Goal: Find specific page/section

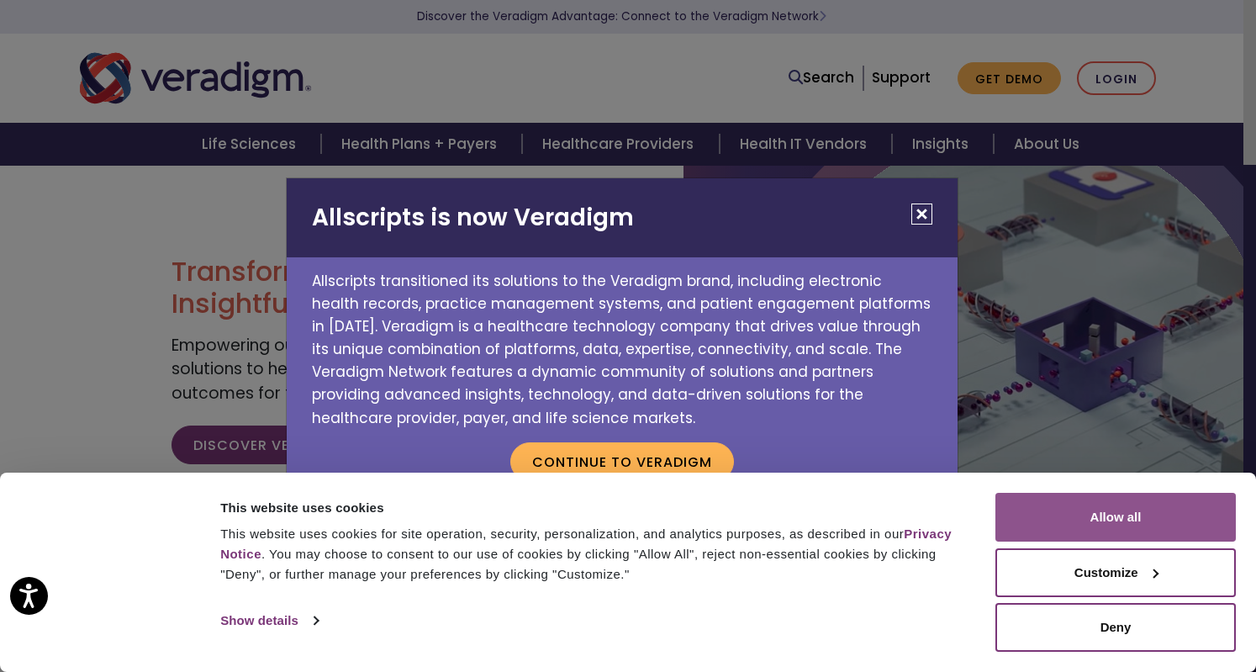
click at [1135, 537] on button "Allow all" at bounding box center [1115, 517] width 240 height 49
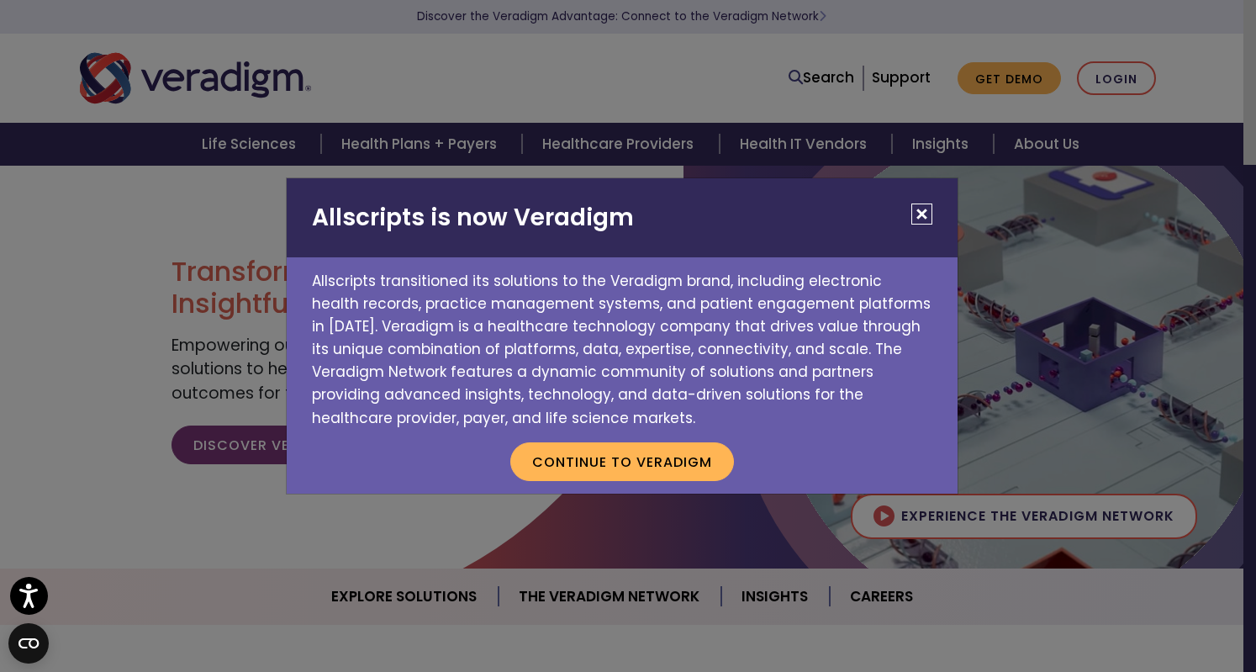
click at [916, 216] on button "Close" at bounding box center [921, 213] width 21 height 21
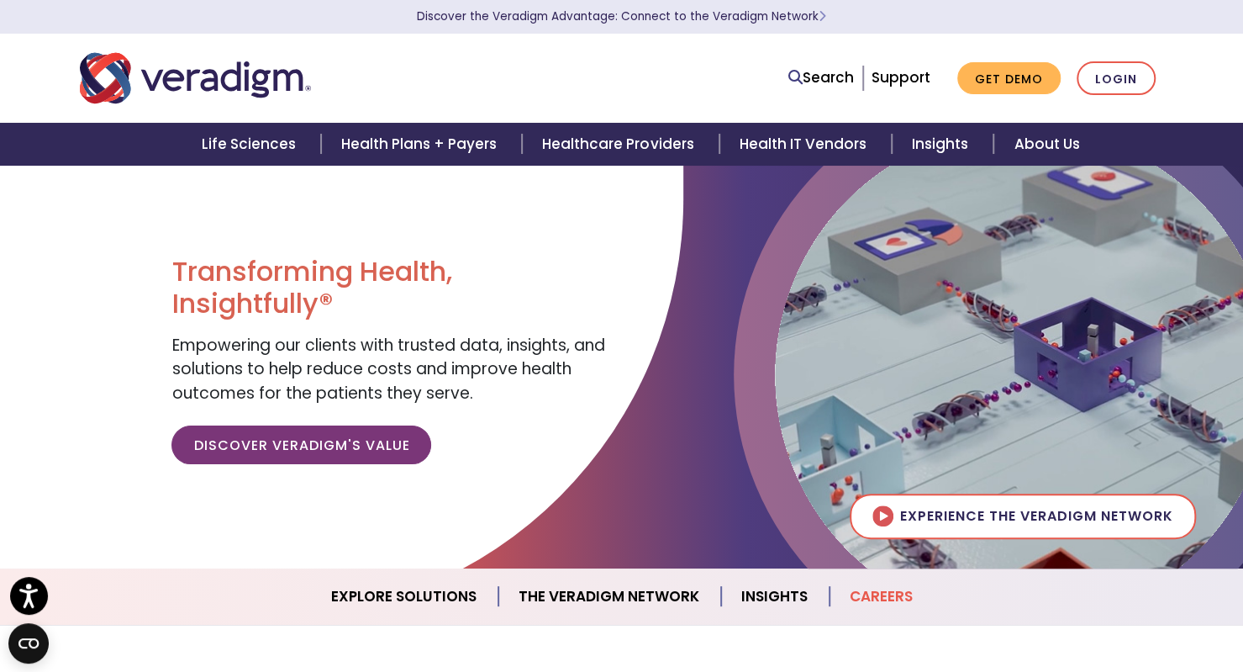
click at [905, 598] on link "Careers" at bounding box center [881, 596] width 103 height 43
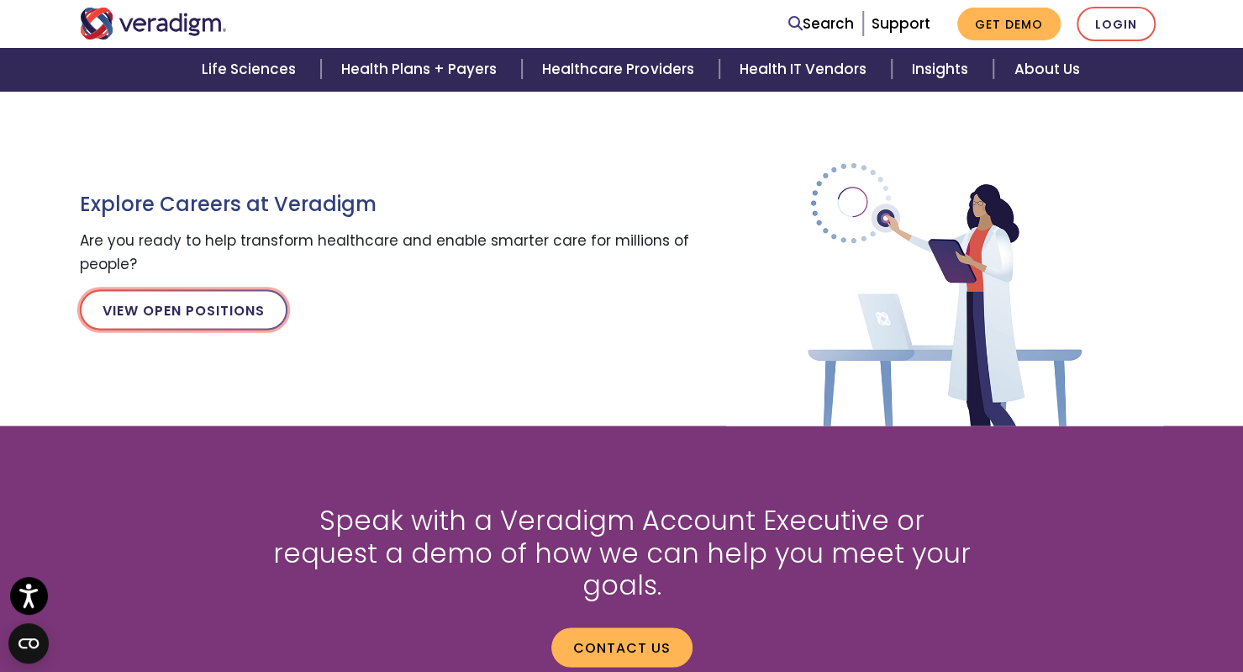
click at [212, 305] on link "View Open Positions" at bounding box center [184, 309] width 208 height 40
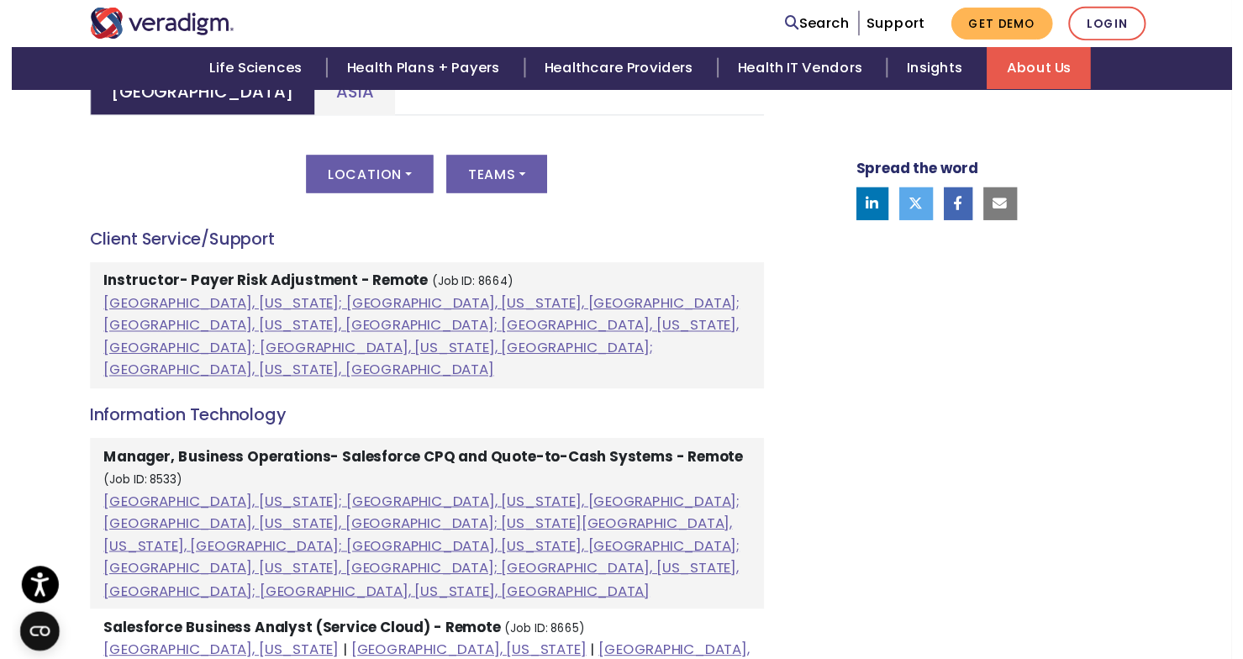
scroll to position [874, 0]
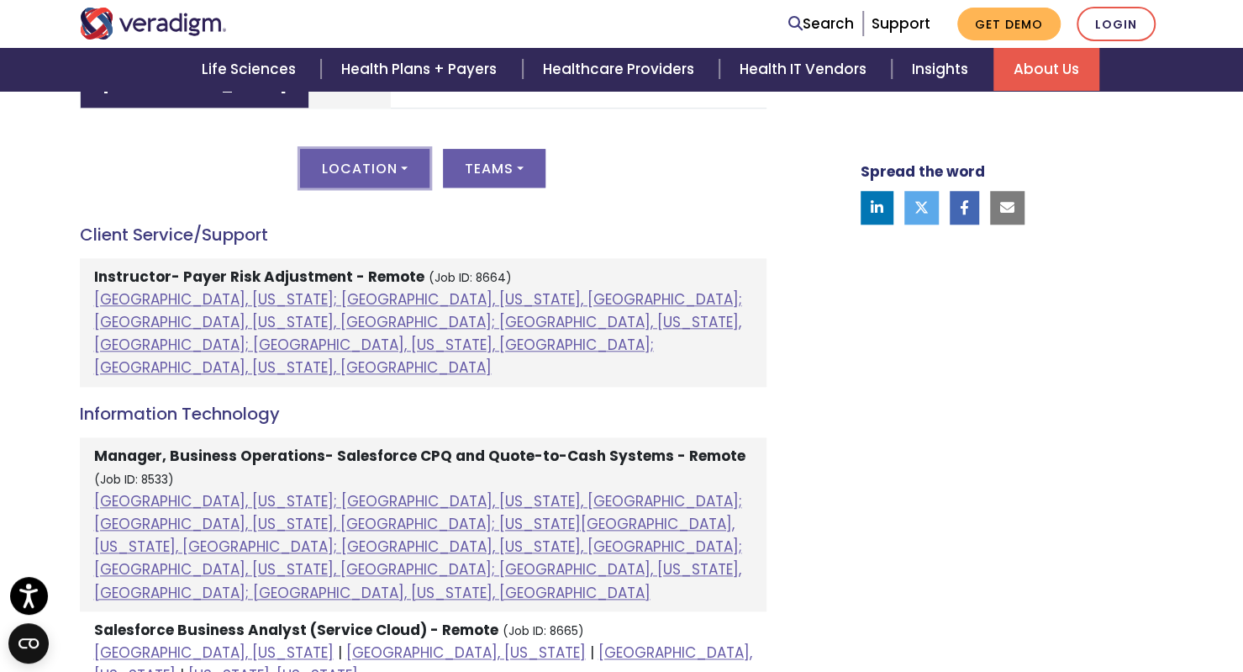
click at [376, 182] on button "Location" at bounding box center [364, 168] width 129 height 39
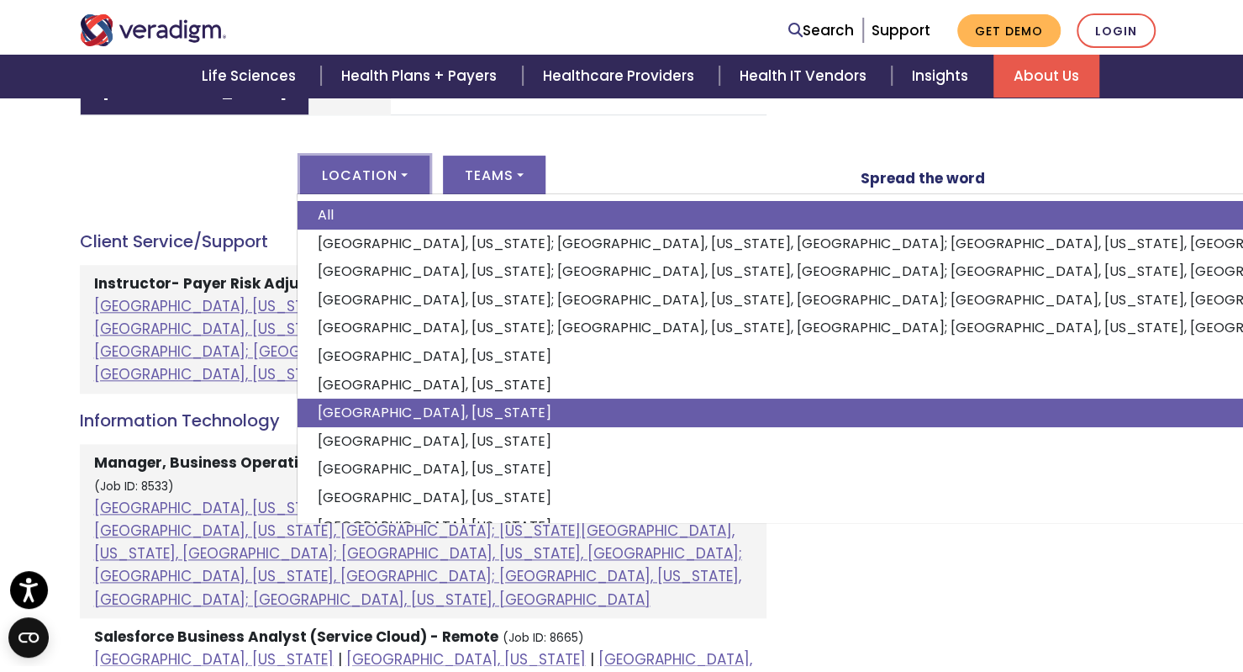
scroll to position [86, 0]
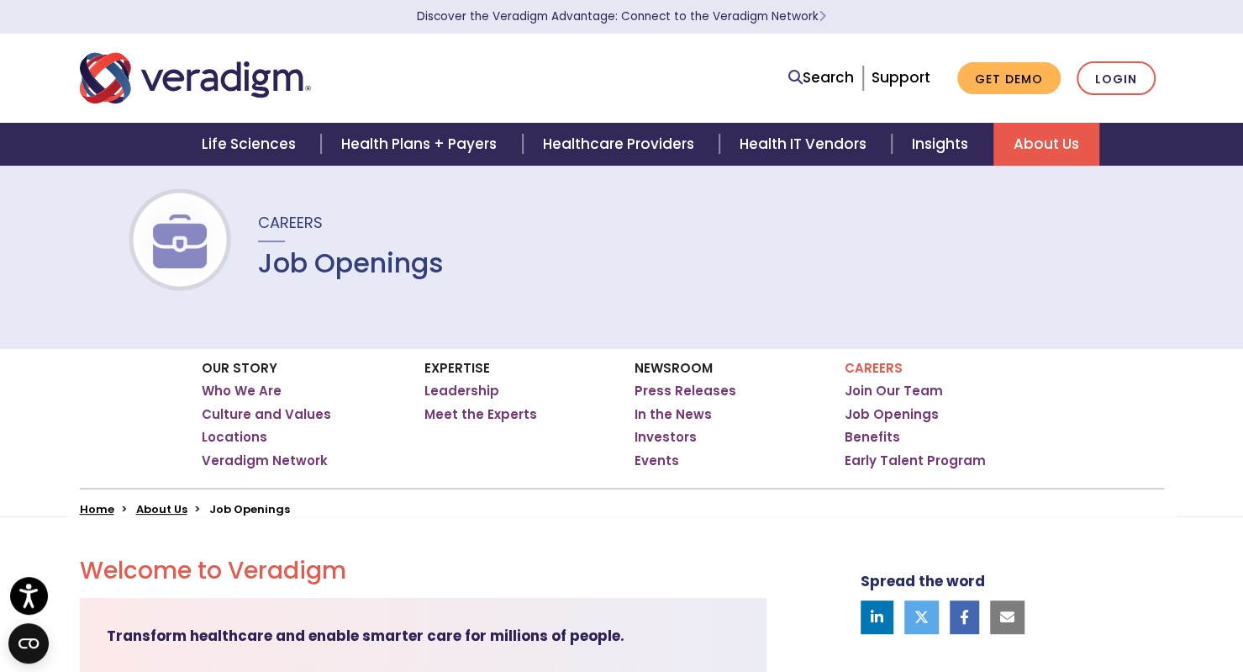
scroll to position [0, 0]
